Goal: Manage account settings

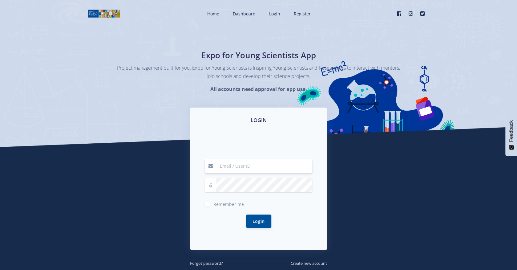
type input "mmabunga@icloud.com"
click at [223, 205] on span "Remember me" at bounding box center [228, 204] width 30 height 6
click at [217, 203] on input "Remember me" at bounding box center [215, 201] width 4 height 4
checkbox input "true"
click at [250, 219] on button "Login" at bounding box center [258, 220] width 25 height 13
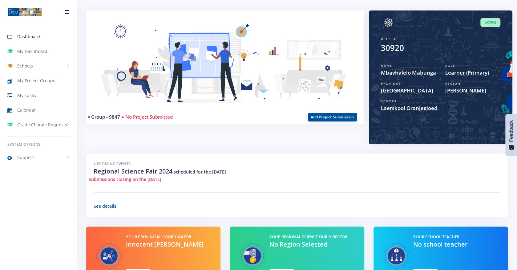
scroll to position [31, 0]
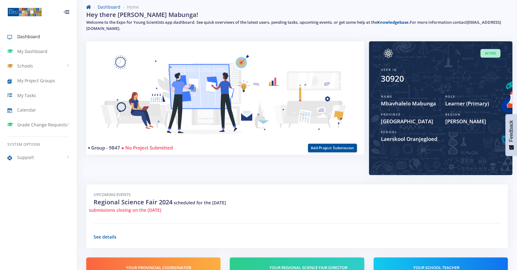
click at [414, 138] on span "Laerskool Oranjegloed" at bounding box center [440, 139] width 119 height 8
click at [29, 37] on span "Dashboard" at bounding box center [28, 36] width 23 height 6
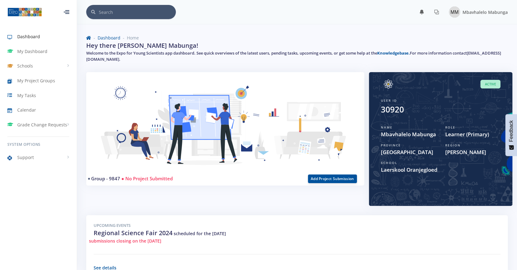
scroll to position [5, 5]
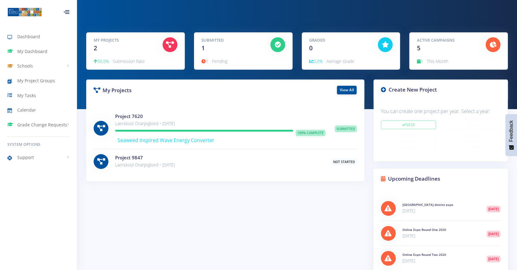
scroll to position [31, 0]
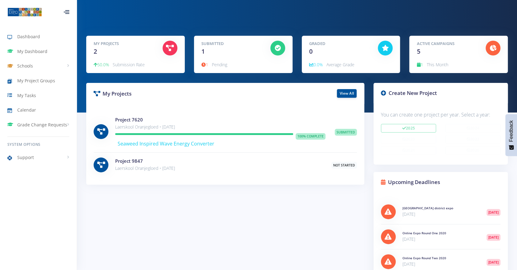
click at [236, 168] on p "Laerskool Oranjegloed • Aug 12, 2025" at bounding box center [218, 167] width 207 height 7
click at [124, 164] on p "Laerskool Oranjegloed • Aug 12, 2025" at bounding box center [218, 167] width 207 height 7
click at [43, 65] on link "Schools" at bounding box center [38, 66] width 77 height 14
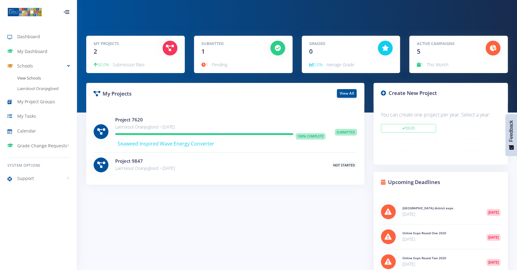
click at [39, 78] on link "View Schools" at bounding box center [38, 78] width 77 height 10
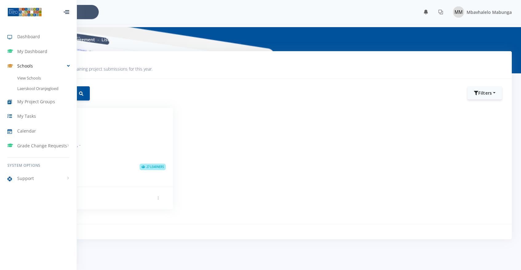
scroll to position [5, 5]
click at [27, 51] on span "My Dashboard" at bounding box center [32, 51] width 30 height 6
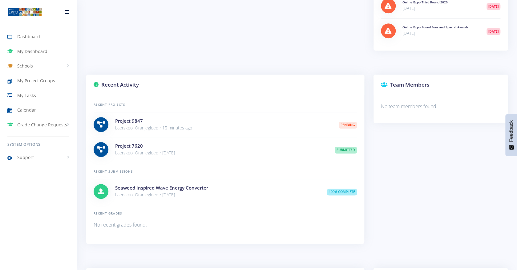
scroll to position [299, 0]
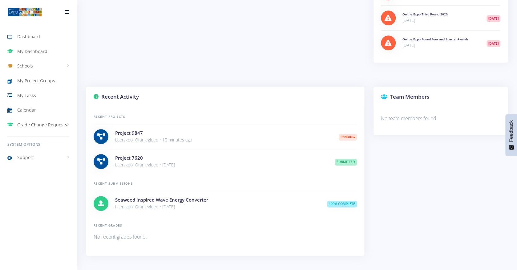
click at [61, 126] on span "Grade Change Requests" at bounding box center [42, 124] width 50 height 6
click at [44, 136] on span "My Requests" at bounding box center [39, 138] width 24 height 6
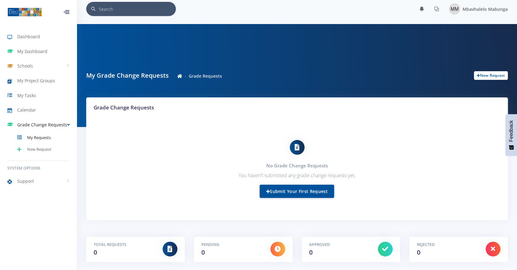
scroll to position [4, 0]
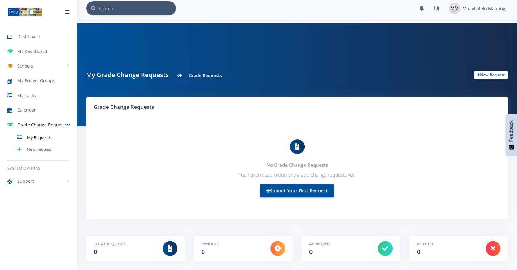
click at [67, 14] on div at bounding box center [67, 12] width 6 height 4
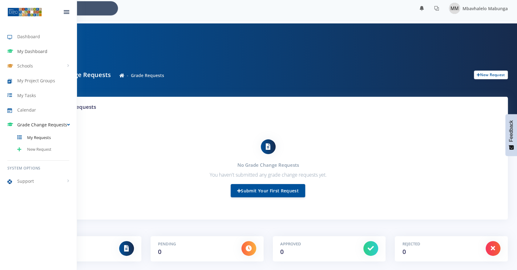
click at [28, 50] on span "My Dashboard" at bounding box center [32, 51] width 30 height 6
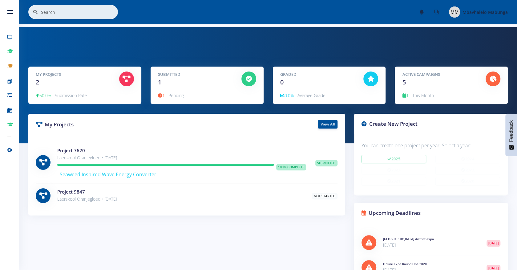
scroll to position [5, 5]
click at [433, 13] on link at bounding box center [436, 12] width 15 height 10
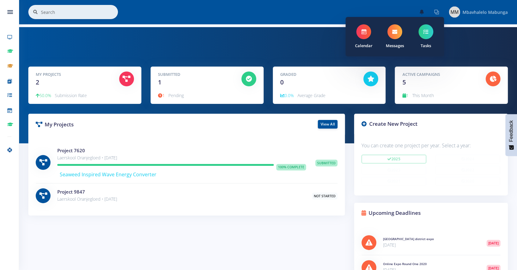
click at [474, 13] on span "Mbavhalelo Mabunga" at bounding box center [484, 12] width 45 height 6
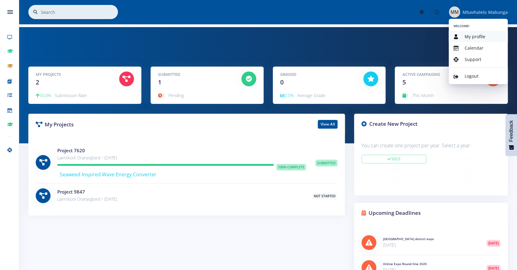
click at [474, 37] on span "My profile" at bounding box center [474, 37] width 21 height 6
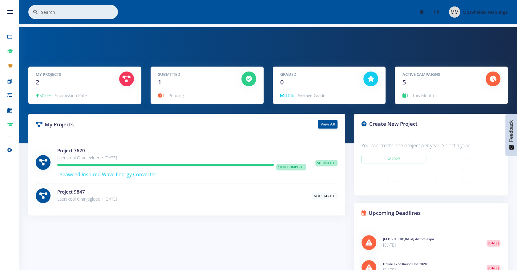
scroll to position [307698, 307667]
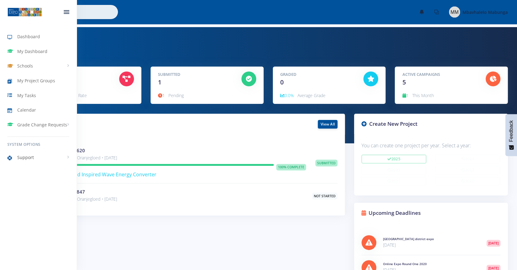
click at [31, 159] on span "Support" at bounding box center [25, 157] width 17 height 6
click at [43, 172] on span "Knowledge Base" at bounding box center [42, 170] width 30 height 6
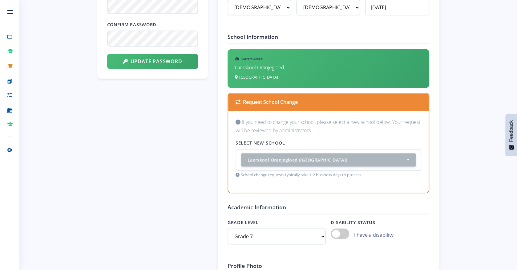
scroll to position [400, 0]
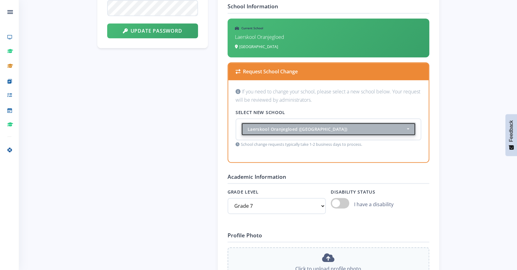
click at [272, 130] on div "Laerskool Oranjegloed ([GEOGRAPHIC_DATA])" at bounding box center [326, 129] width 158 height 6
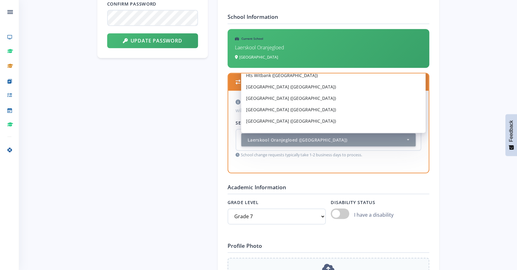
scroll to position [2986, 0]
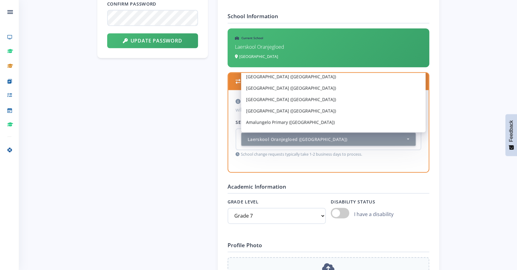
click at [406, 181] on form "Basic Information Full Name Mbavhalelo Mabunga Email Address [EMAIL_ADDRESS][DO…" at bounding box center [328, 144] width 202 height 548
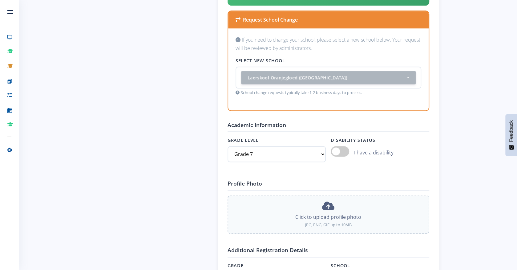
scroll to position [483, 0]
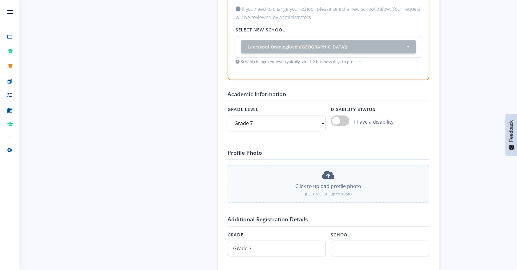
drag, startPoint x: 342, startPoint y: 122, endPoint x: 350, endPoint y: 122, distance: 8.0
click at [350, 122] on div "I have a disability" at bounding box center [380, 121] width 98 height 13
click at [360, 122] on span "I have a disability" at bounding box center [373, 121] width 39 height 7
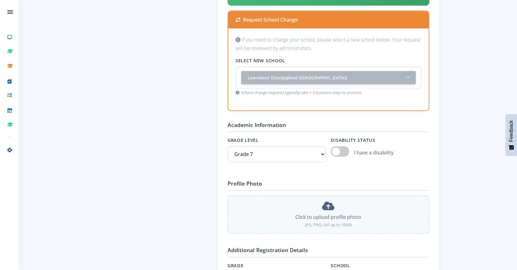
scroll to position [390, 0]
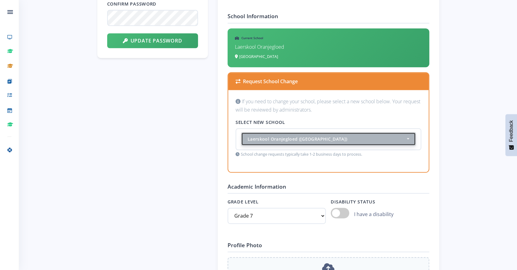
click at [289, 140] on div "Laerskool Oranjegloed ([GEOGRAPHIC_DATA])" at bounding box center [326, 138] width 158 height 6
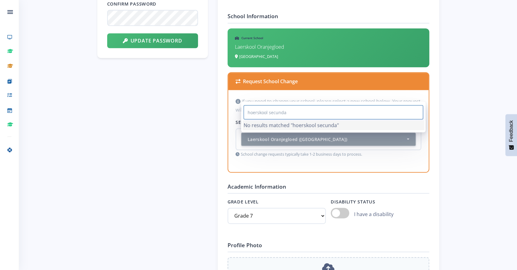
type input "hoerskool secunda"
click at [221, 101] on div "Basic Information Full Name Mbavhalelo Mabunga Email Address [EMAIL_ADDRESS][DO…" at bounding box center [328, 144] width 221 height 568
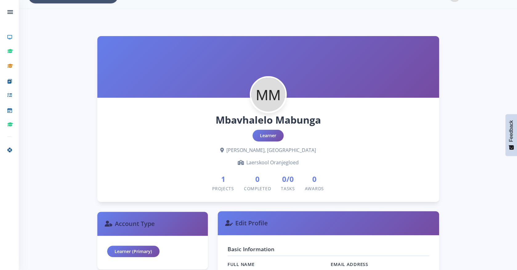
scroll to position [0, 0]
